Goal: Task Accomplishment & Management: Complete application form

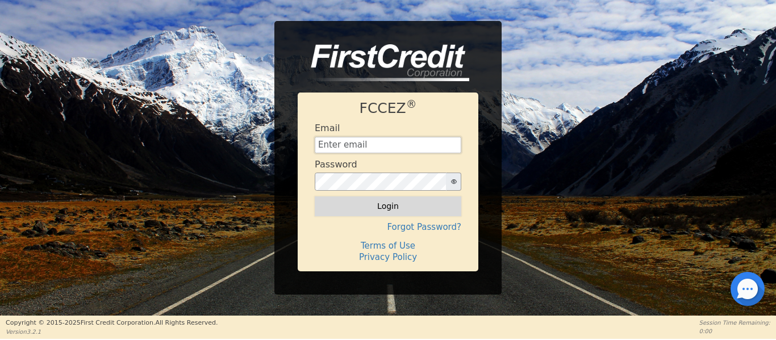
type input "[EMAIL_ADDRESS][DOMAIN_NAME]"
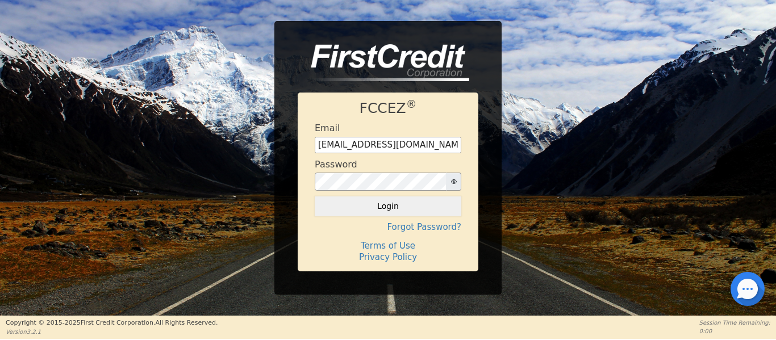
click at [379, 211] on button "Login" at bounding box center [388, 205] width 147 height 19
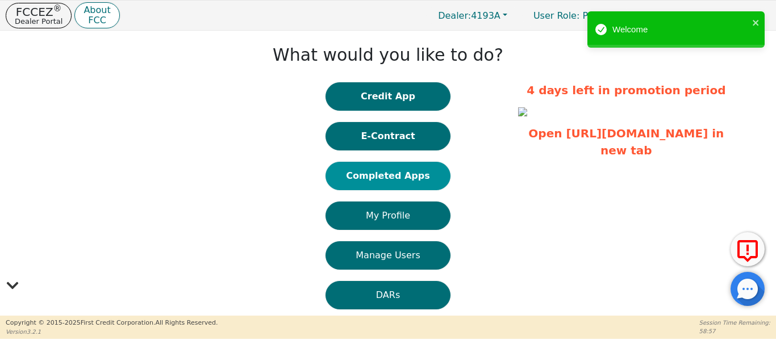
click at [377, 181] on button "Completed Apps" at bounding box center [387, 176] width 125 height 28
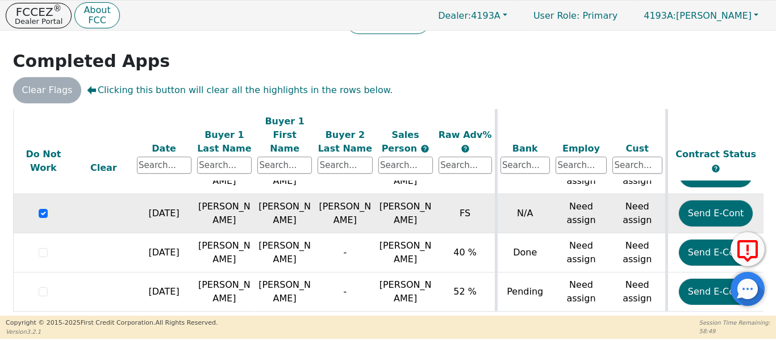
scroll to position [98, 0]
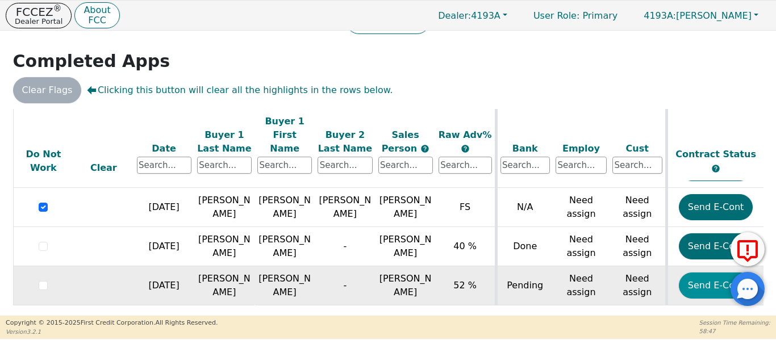
click at [703, 273] on button "Send E-Cont" at bounding box center [716, 286] width 74 height 26
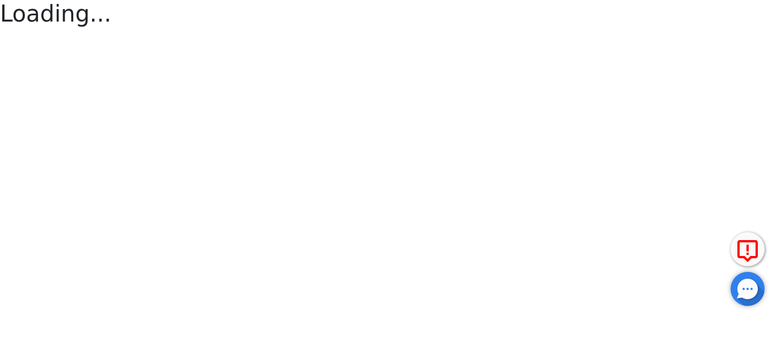
select select "n"
select select "MO"
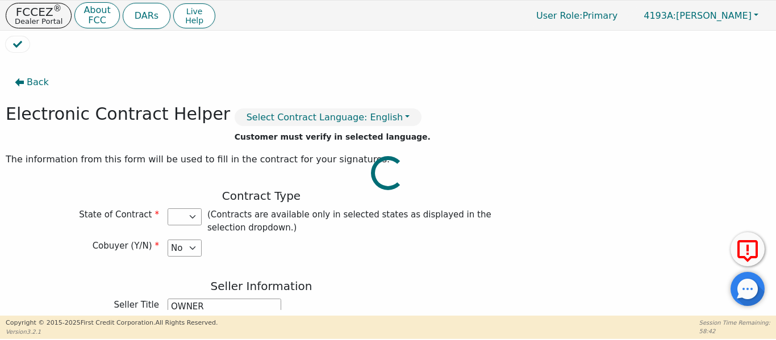
click at [190, 36] on div at bounding box center [388, 36] width 764 height 0
type input "3298.00"
select select "MO"
click at [193, 250] on select "Yes No" at bounding box center [185, 248] width 34 height 17
click at [314, 246] on div "Cobuyer (Y/N) Yes No" at bounding box center [261, 248] width 511 height 17
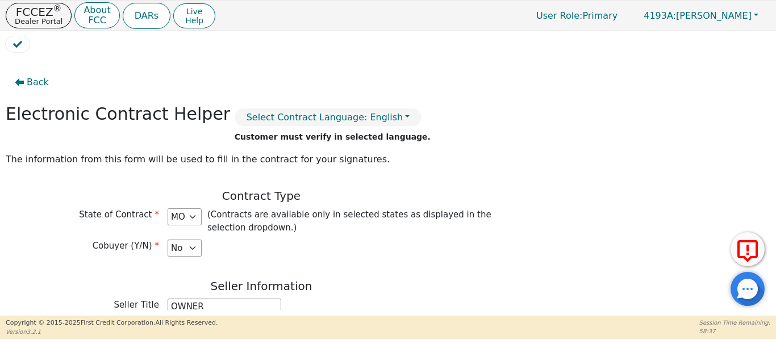
click at [306, 262] on div "Contract Type State of Contract AL AR AZ CA CO CT DE FL GA HI IA ID IL IN KS KY…" at bounding box center [261, 225] width 511 height 73
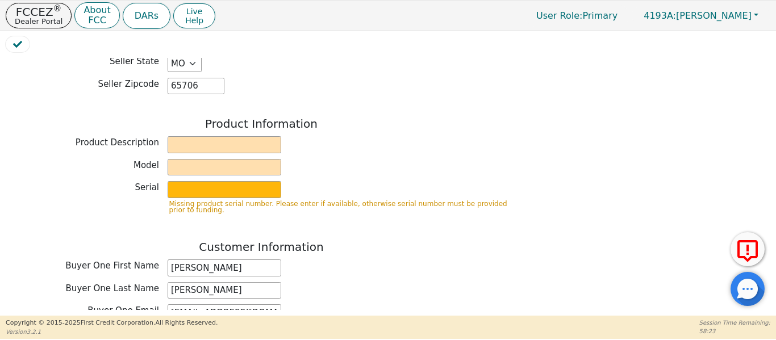
scroll to position [398, 0]
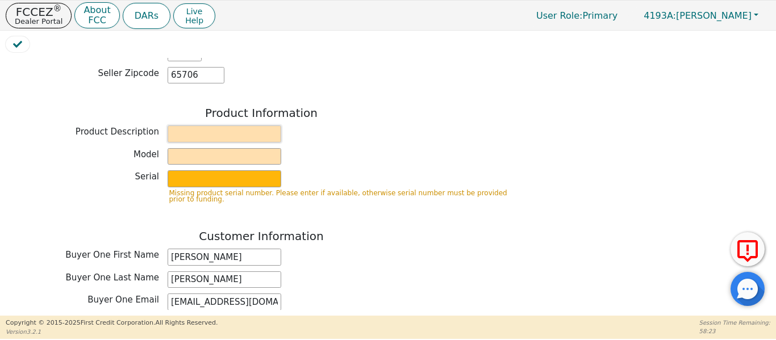
click at [214, 127] on input "text" at bounding box center [225, 134] width 114 height 17
click at [227, 127] on input "RAINBOW" at bounding box center [225, 134] width 114 height 17
click at [312, 127] on div "Product Description RAINBOW srx" at bounding box center [261, 134] width 511 height 17
click at [219, 149] on input "text" at bounding box center [225, 156] width 114 height 17
drag, startPoint x: 228, startPoint y: 128, endPoint x: 212, endPoint y: 129, distance: 15.4
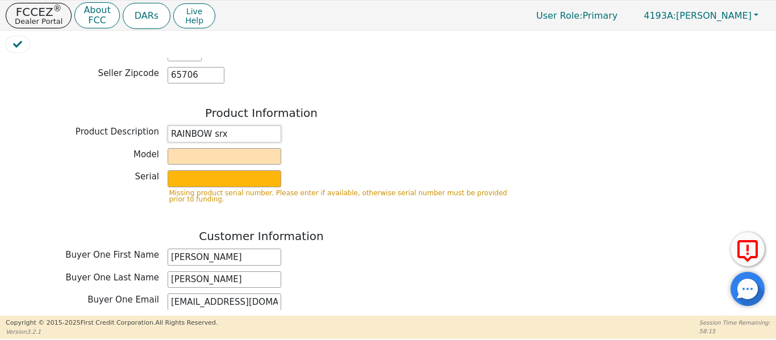
click at [212, 129] on input "RAINBOW srx" at bounding box center [225, 134] width 114 height 17
type input "RAINBOW"
click at [210, 148] on input "text" at bounding box center [225, 156] width 114 height 17
type input "srx"
click at [204, 173] on input "text" at bounding box center [225, 178] width 114 height 17
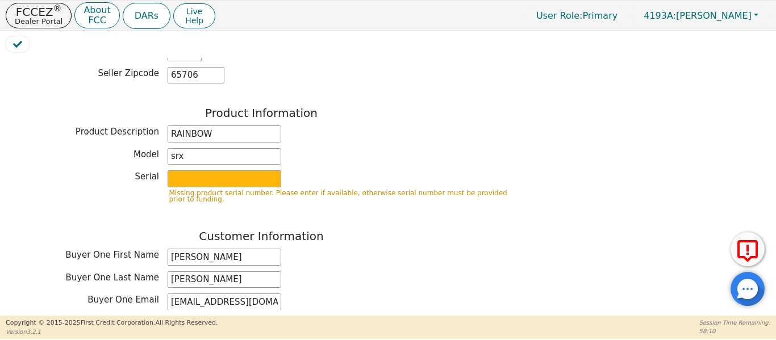
click at [350, 153] on div "Model srx" at bounding box center [261, 156] width 511 height 17
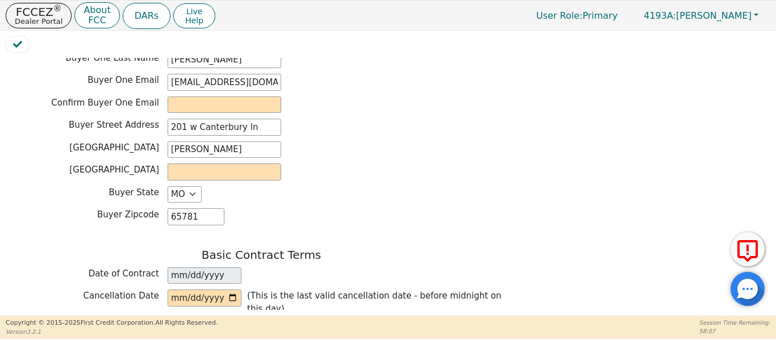
scroll to position [625, 0]
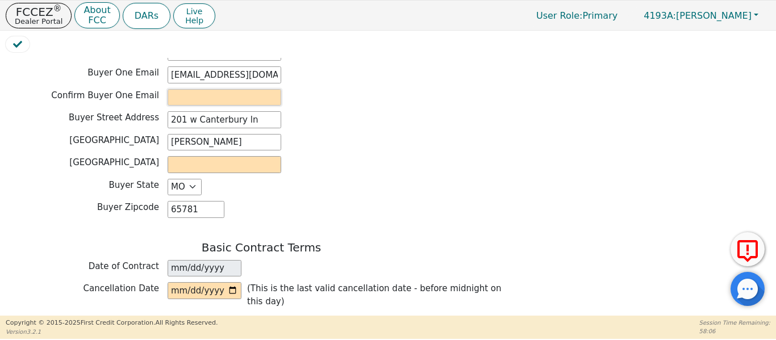
click at [177, 89] on input "email" at bounding box center [225, 97] width 114 height 17
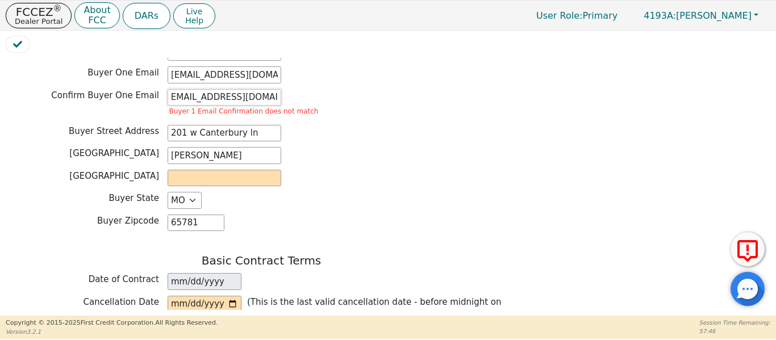
scroll to position [0, 10]
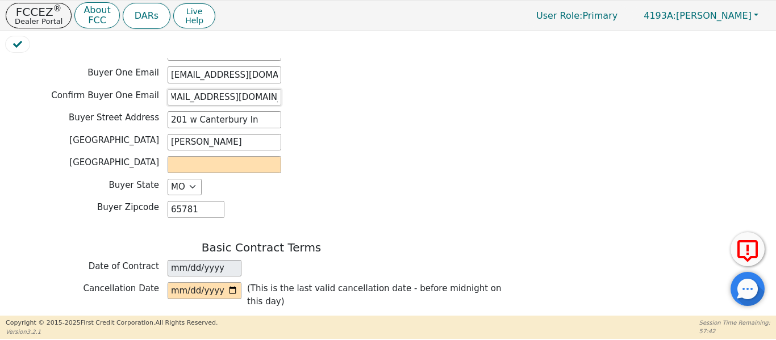
type input "rhodeislandred461@gmail.com"
click at [226, 160] on input "text" at bounding box center [225, 164] width 114 height 17
type input "greene"
click at [405, 179] on div "Buyer State AK AL AR AZ CA CO CT DC DE FL GA HI IA ID IL IN KS KY LA MA MD ME M…" at bounding box center [261, 187] width 511 height 17
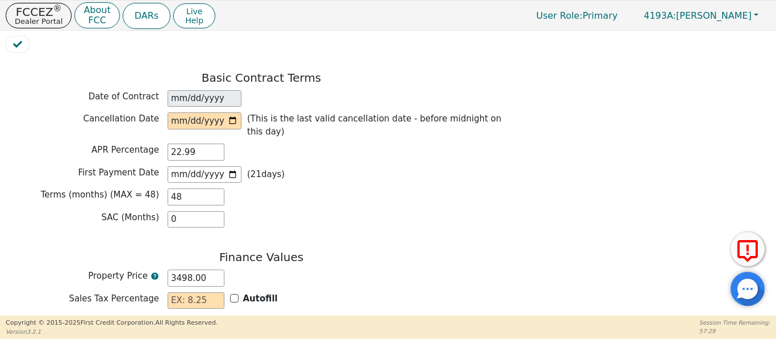
scroll to position [795, 0]
click at [179, 114] on input "date" at bounding box center [205, 120] width 74 height 17
click at [180, 114] on input "date" at bounding box center [205, 120] width 74 height 17
click at [235, 115] on input "date" at bounding box center [205, 120] width 74 height 17
type input "2025-09-02"
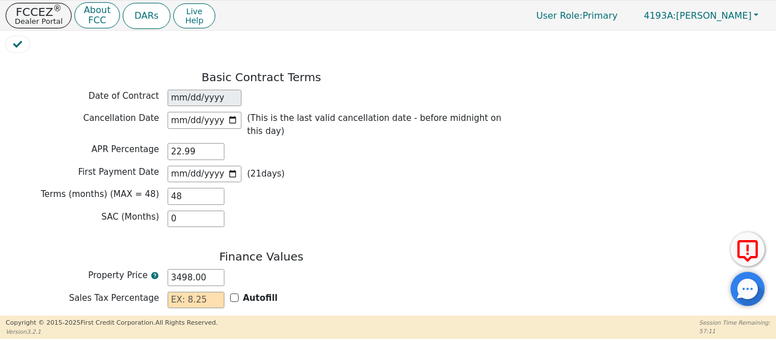
click at [346, 190] on div "Basic Contract Terms Date of Contract 2025-08-28 Cancellation Date 2025-09-02 (…" at bounding box center [261, 151] width 511 height 163
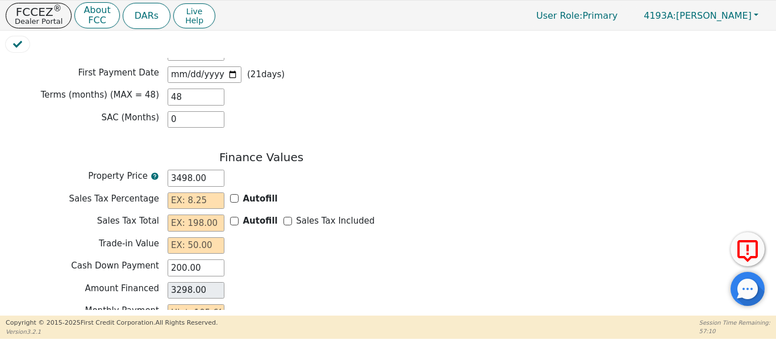
scroll to position [965, 0]
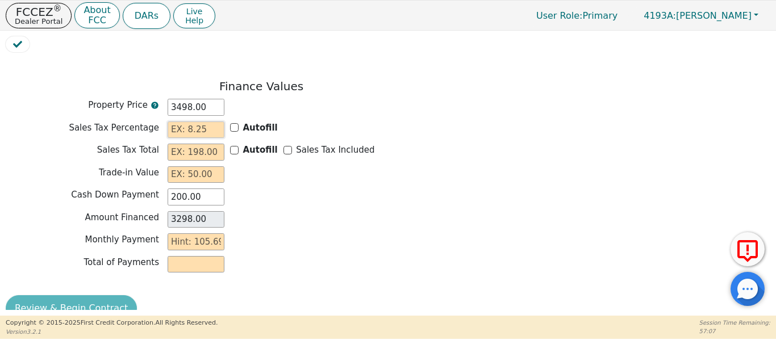
click at [181, 122] on input "text" at bounding box center [196, 130] width 57 height 17
type input "8.81"
click at [199, 144] on input "text" at bounding box center [196, 152] width 57 height 17
type input "308.17"
type input "3606.17"
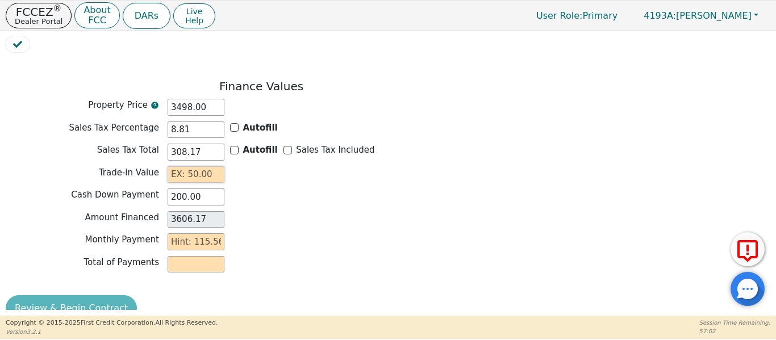
click at [205, 166] on input "text" at bounding box center [196, 174] width 57 height 17
type input "0.00"
click at [322, 189] on div "Cash Down Payment 200.00" at bounding box center [261, 197] width 511 height 17
click at [183, 144] on input "308.17" at bounding box center [196, 152] width 57 height 17
type input "30.17"
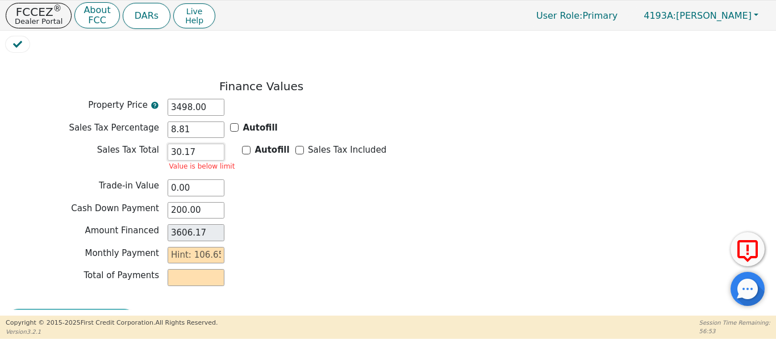
type input "3328.17"
type input "3.17"
type input "3301.17"
type input "31.17"
type input "3329.17"
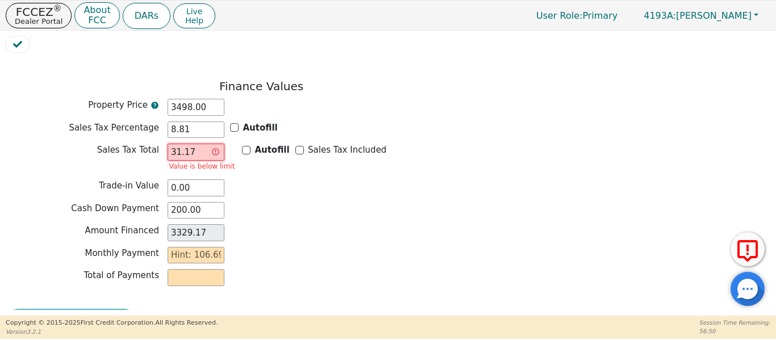
type input "316.17"
type input "3614.17"
click at [196, 144] on input "316.17" at bounding box center [196, 152] width 57 height 17
type input "316.1"
type input "3614.10"
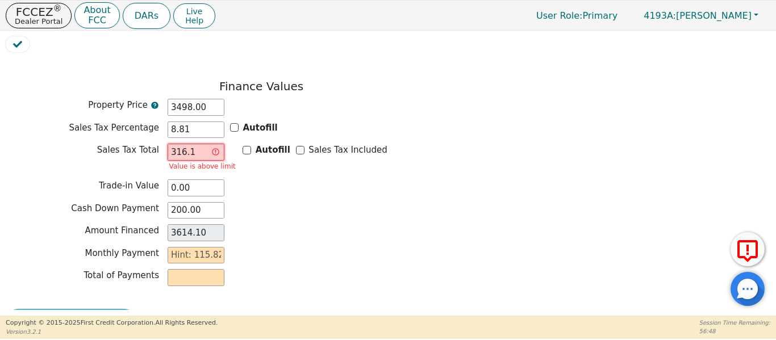
type input "316."
type input "3614.00"
type input "316.9"
type input "3614.90"
type input "316.98"
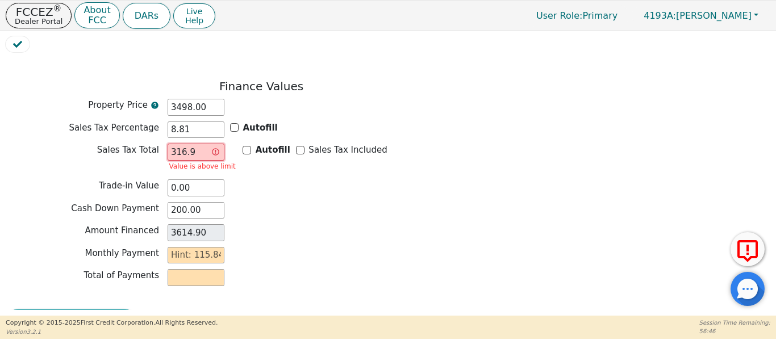
type input "3614.98"
type input "316.98"
click at [179, 99] on input "3498.00" at bounding box center [196, 107] width 57 height 17
type input "398.00"
type input "514.98"
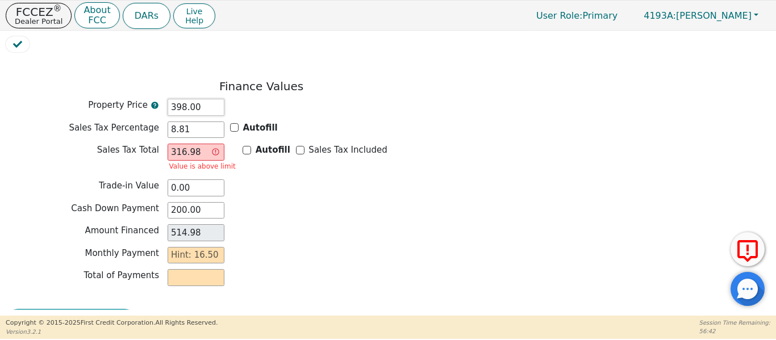
type input "3598.00"
type input "3714.98"
type input "3598.00"
click at [323, 225] on div "Amount Financed 3714.98" at bounding box center [261, 234] width 511 height 20
click at [303, 202] on div "Cash Down Payment 200.00" at bounding box center [261, 210] width 511 height 17
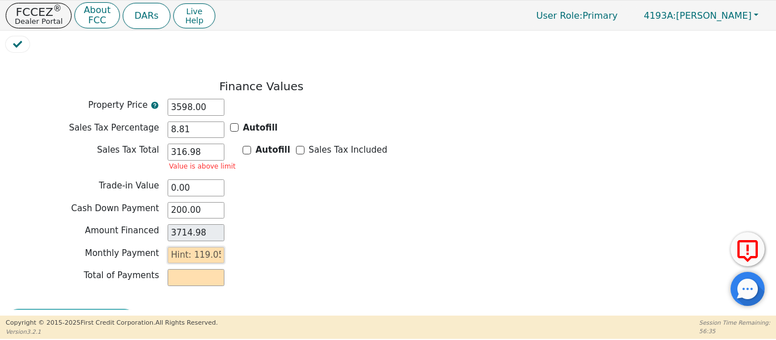
click at [182, 247] on input "text" at bounding box center [196, 255] width 57 height 17
type input "1"
type input "48.00"
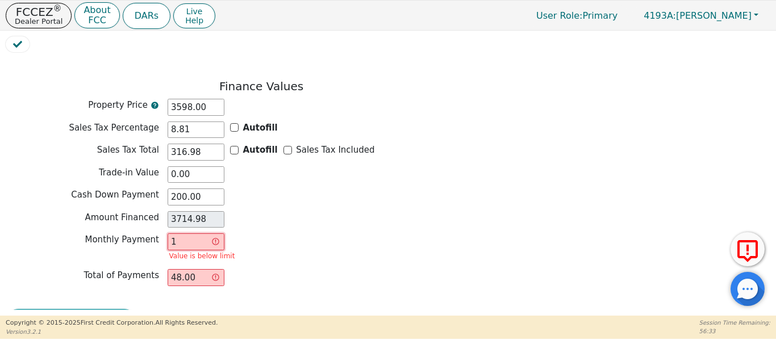
type input "11"
type input "528.00"
type input "119"
type input "5712.00"
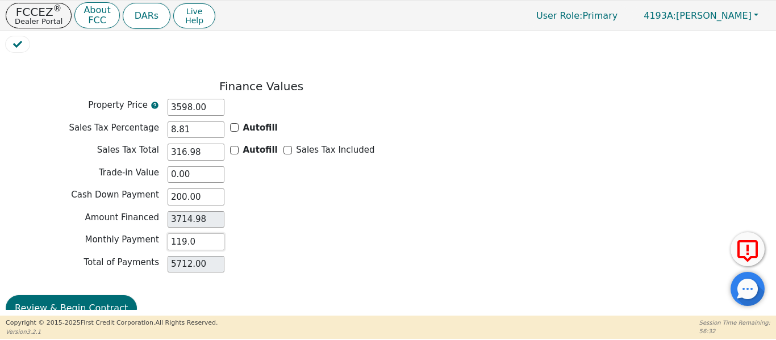
type input "119.05"
type input "5714.40"
type input "119.05"
click at [293, 237] on div "Finance Values Property Price 3598.00 Sales Tax Percentage 8.81 Autofill Sales …" at bounding box center [261, 179] width 511 height 199
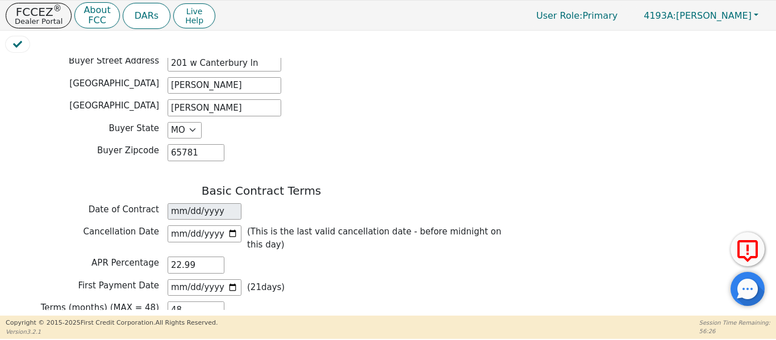
scroll to position [968, 0]
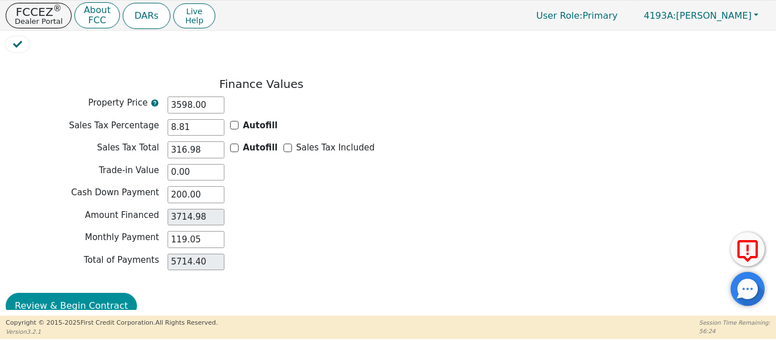
click at [98, 293] on button "Review & Begin Contract" at bounding box center [71, 306] width 131 height 26
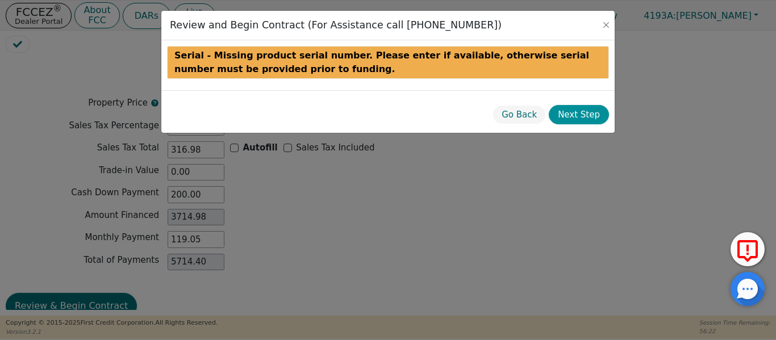
click at [587, 114] on button "Next Step" at bounding box center [579, 115] width 60 height 20
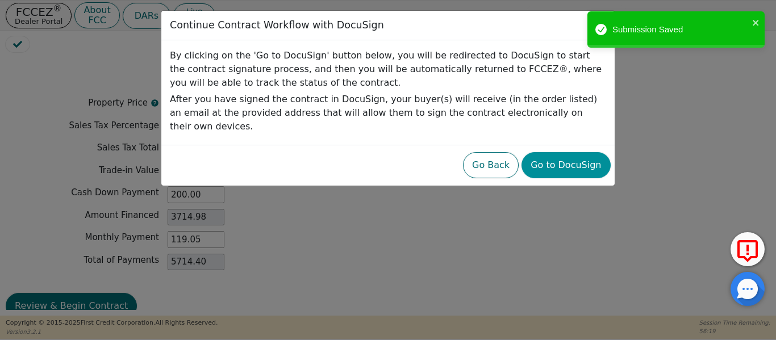
click at [566, 156] on button "Go to DocuSign" at bounding box center [565, 165] width 89 height 26
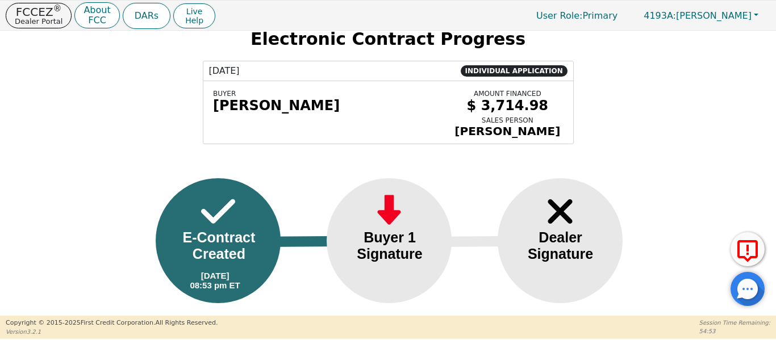
scroll to position [56, 0]
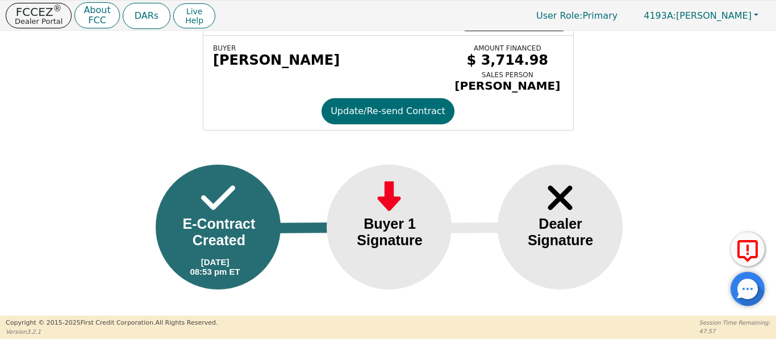
scroll to position [56, 0]
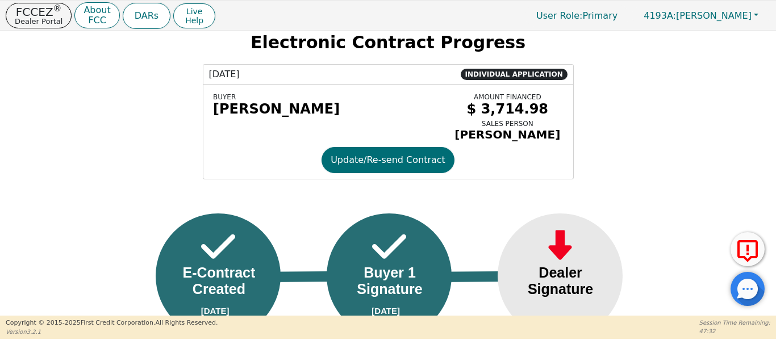
scroll to position [88, 0]
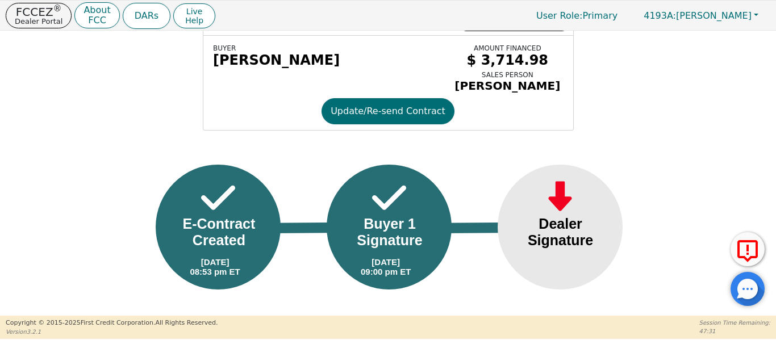
click at [560, 231] on div "Dealer Signature" at bounding box center [561, 232] width 92 height 33
click at [369, 228] on div "Buyer 1 Signature" at bounding box center [390, 232] width 92 height 33
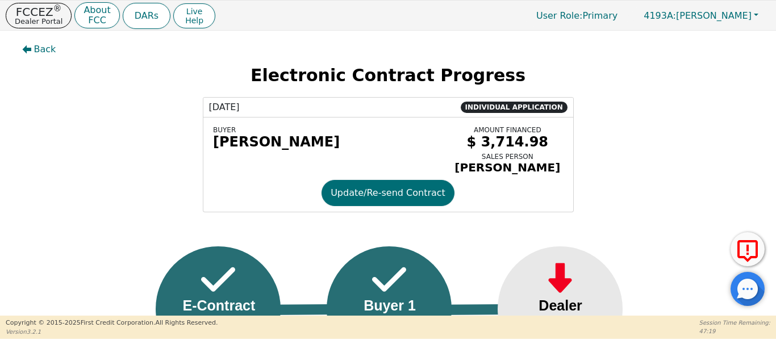
click at [28, 48] on icon "button" at bounding box center [26, 49] width 9 height 9
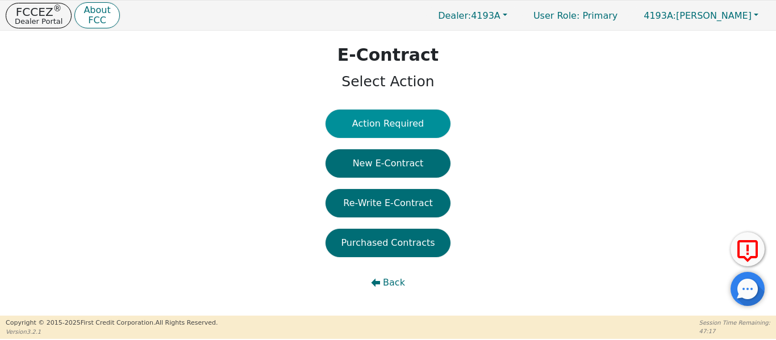
click at [369, 124] on button "Action Required" at bounding box center [387, 124] width 125 height 28
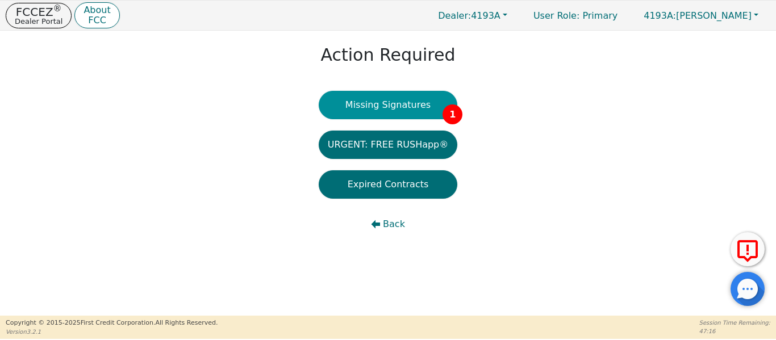
click at [375, 112] on button "Missing Signatures 1" at bounding box center [388, 105] width 139 height 28
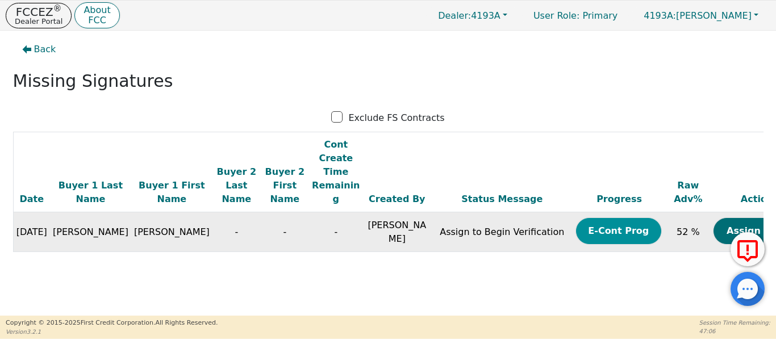
click at [576, 218] on button "E-Cont Prog" at bounding box center [618, 231] width 85 height 26
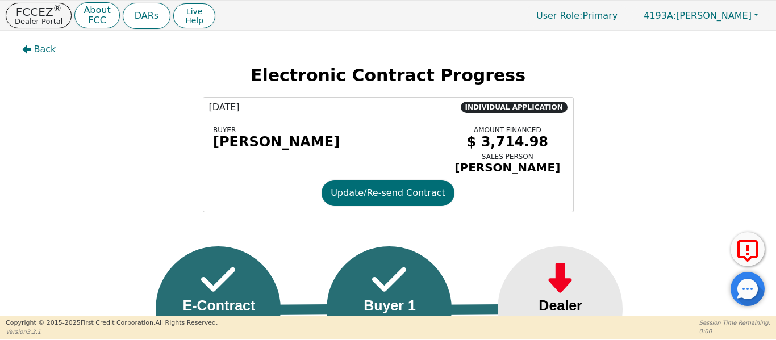
scroll to position [88, 0]
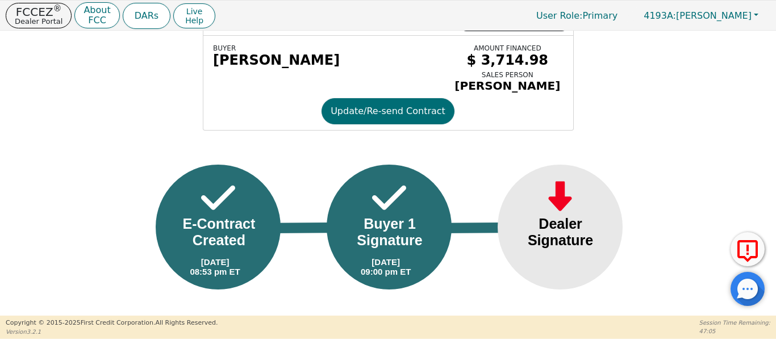
click at [569, 211] on img at bounding box center [560, 197] width 34 height 39
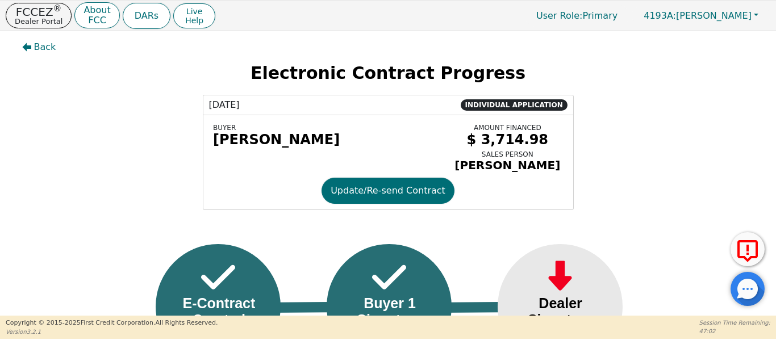
scroll to position [0, 0]
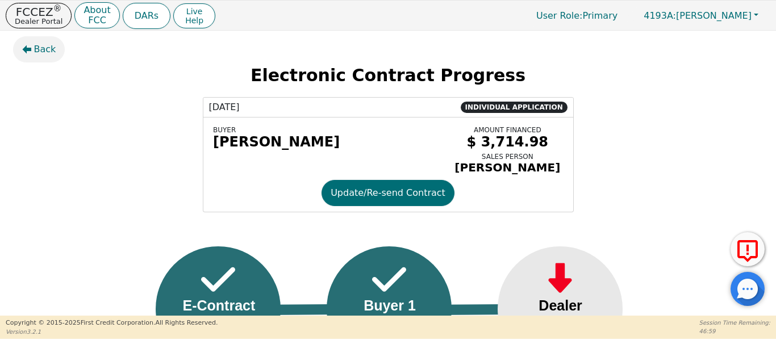
click at [39, 50] on span "Back" at bounding box center [45, 50] width 22 height 14
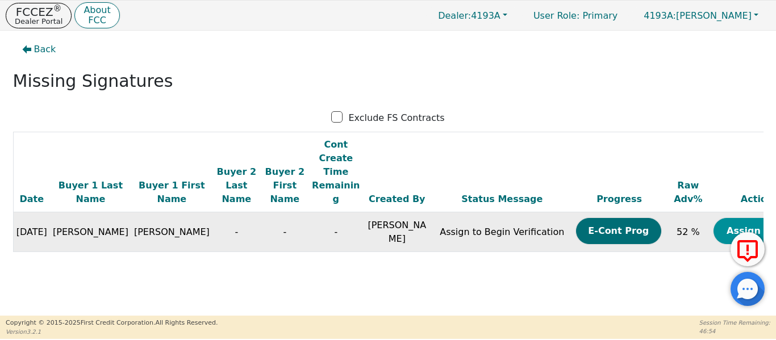
click at [726, 218] on button "Assign Now" at bounding box center [755, 231] width 85 height 26
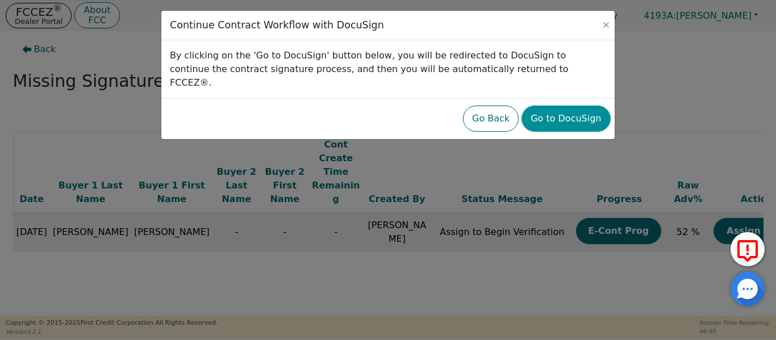
click at [569, 106] on button "Go to DocuSign" at bounding box center [565, 119] width 89 height 26
